Goal: Browse casually: Explore the website without a specific task or goal

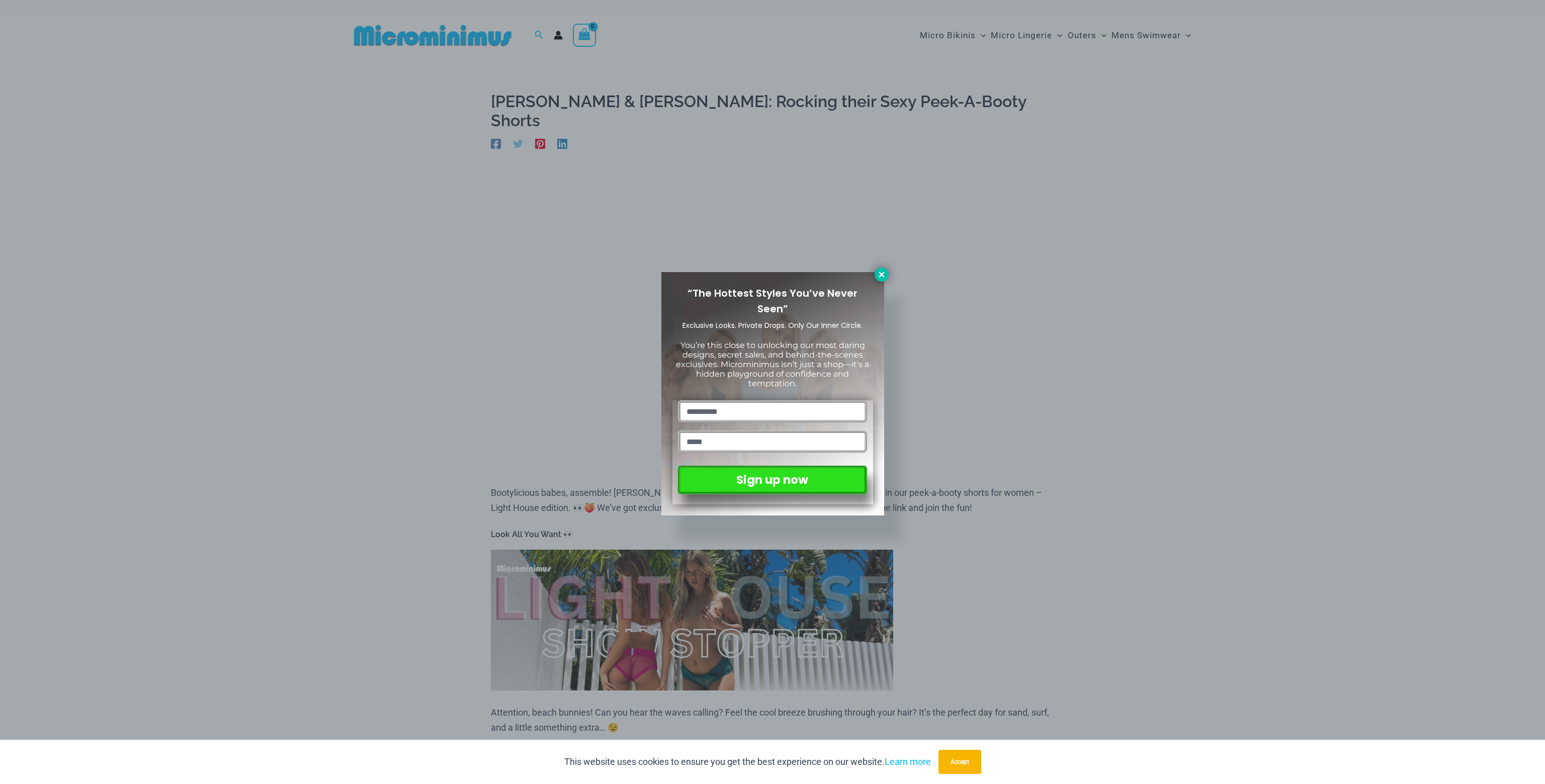
click at [882, 275] on icon at bounding box center [882, 274] width 6 height 6
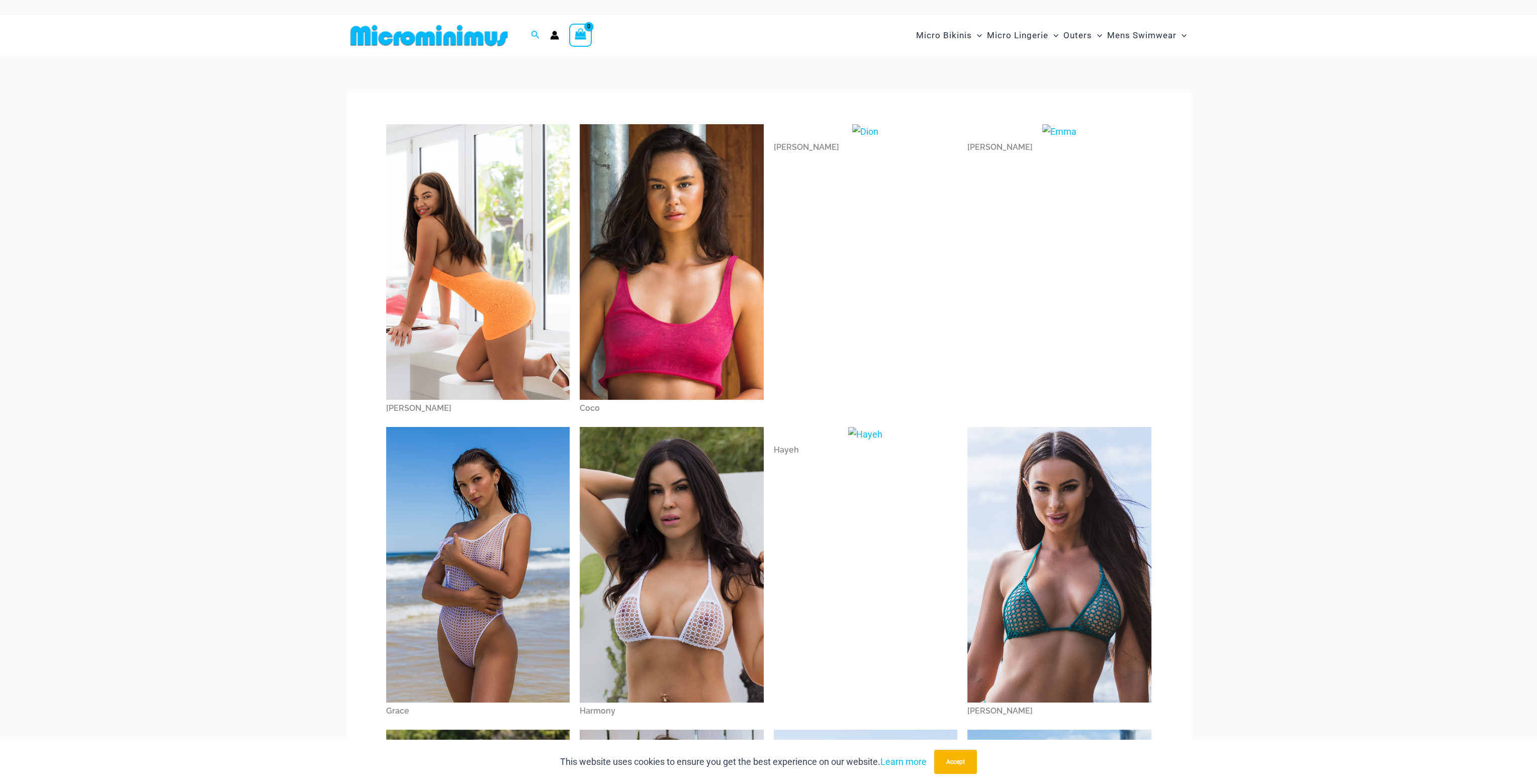
drag, startPoint x: 869, startPoint y: 188, endPoint x: 863, endPoint y: 176, distance: 13.4
click at [869, 186] on div "Dion" at bounding box center [866, 270] width 194 height 302
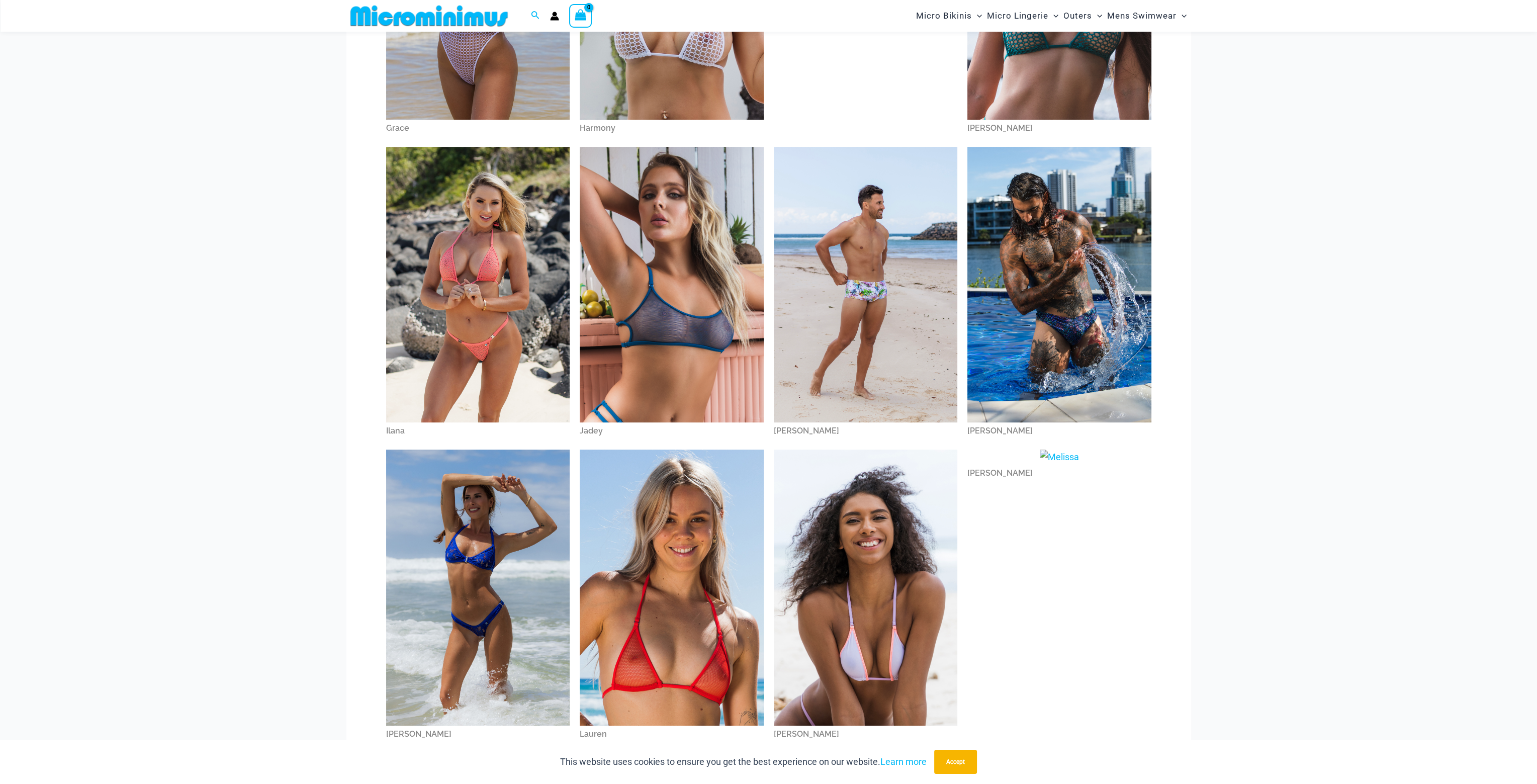
scroll to position [595, 0]
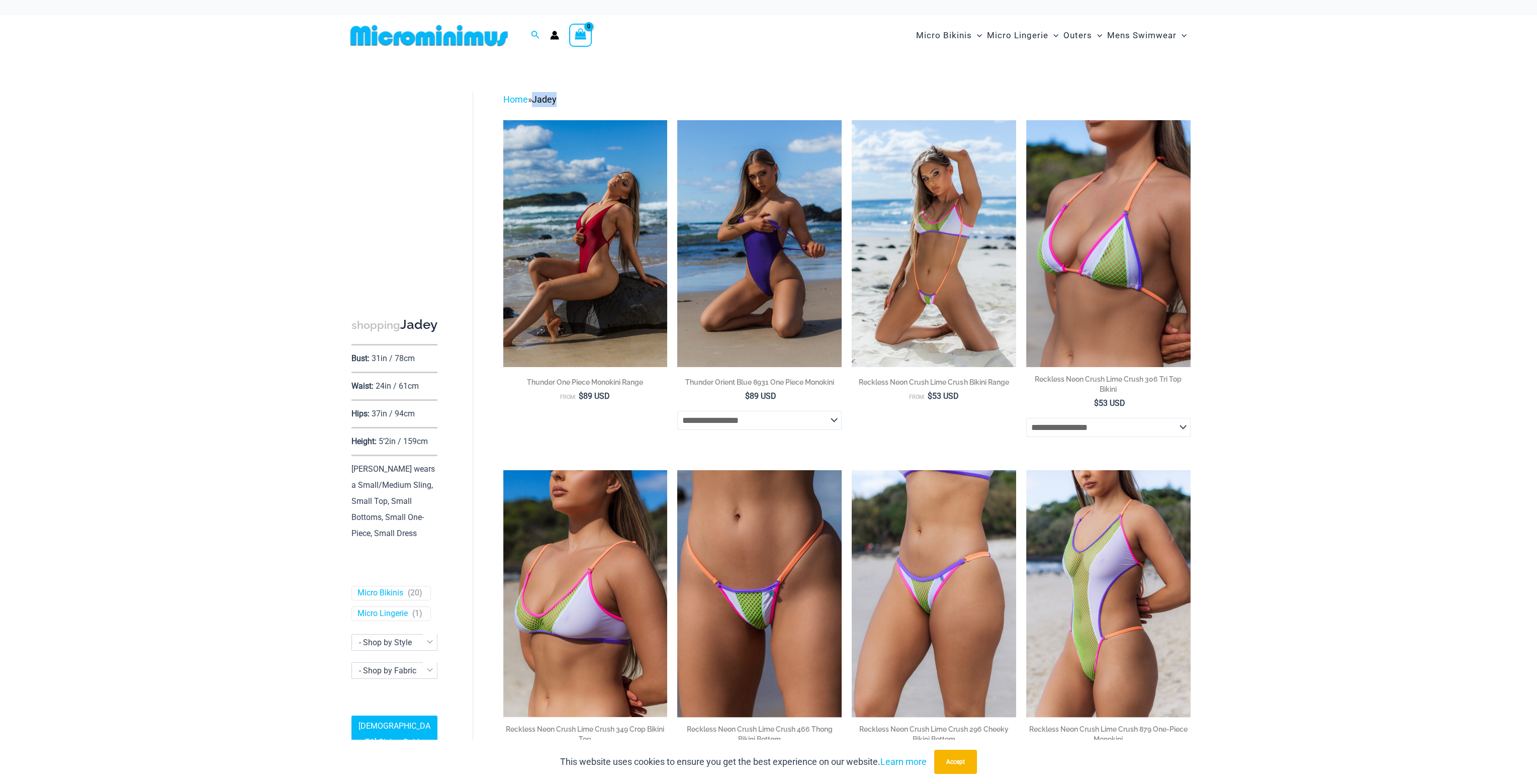
drag, startPoint x: 563, startPoint y: 106, endPoint x: 537, endPoint y: 102, distance: 26.3
click at [537, 102] on div "Home » Jadey" at bounding box center [846, 99] width 687 height 15
